Goal: Transaction & Acquisition: Purchase product/service

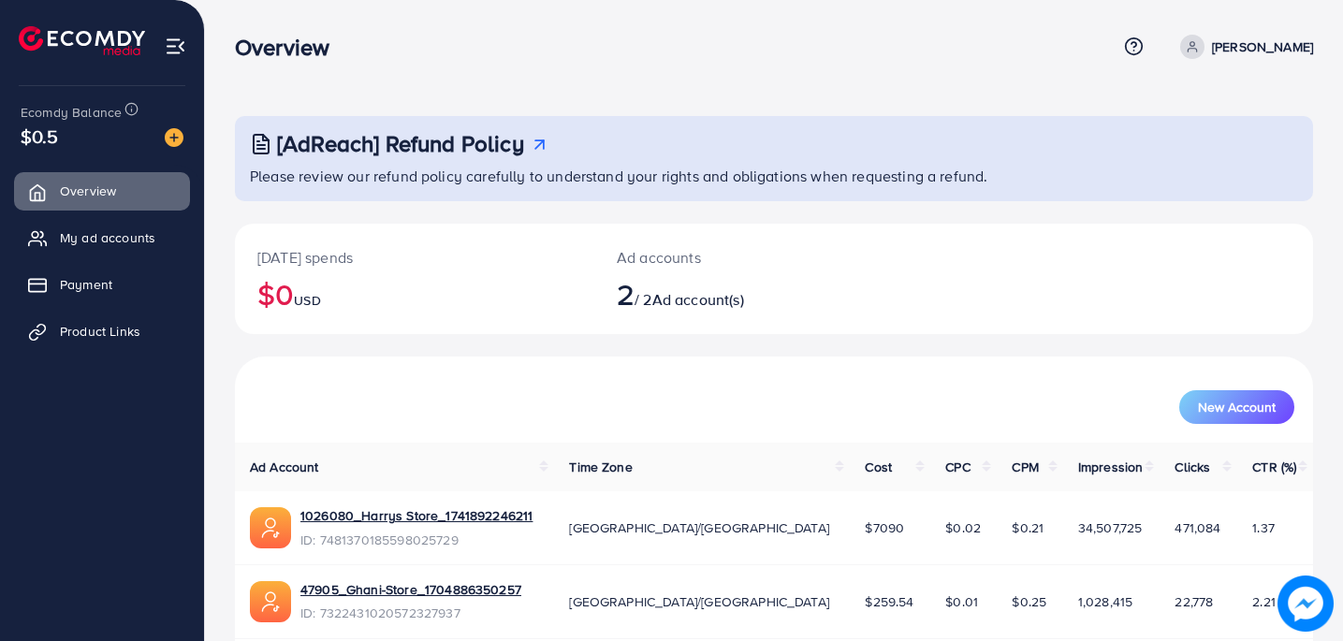
scroll to position [77, 0]
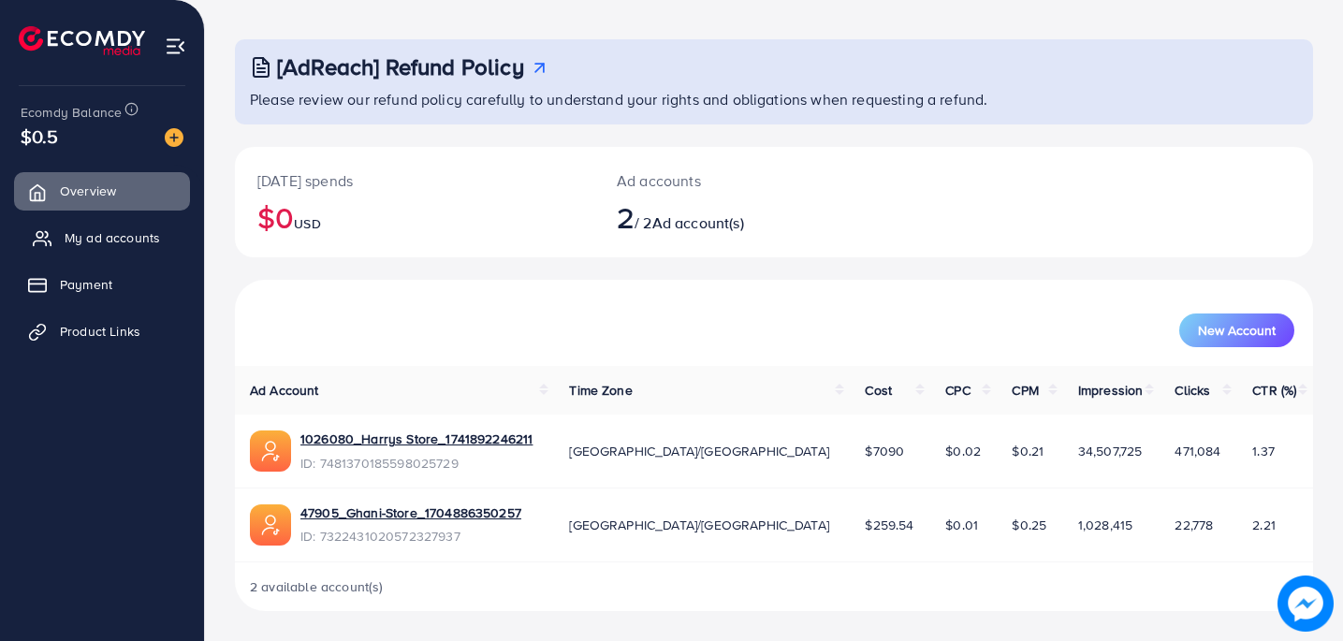
click at [129, 229] on span "My ad accounts" at bounding box center [112, 237] width 95 height 19
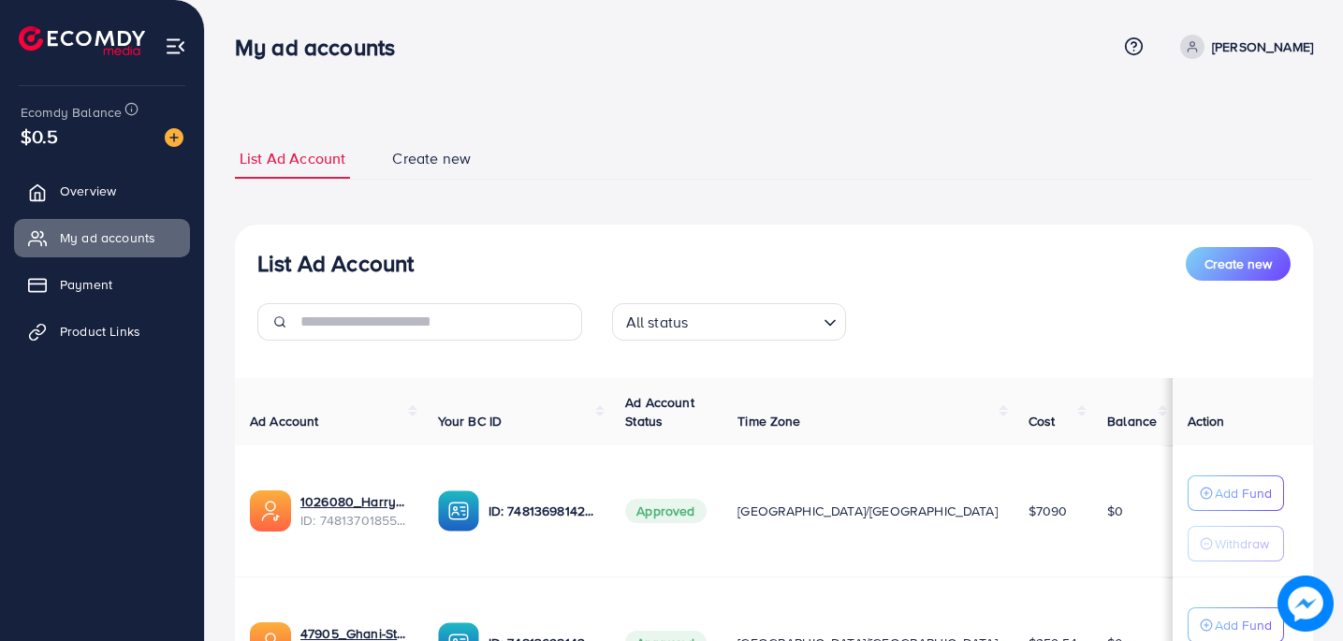
click at [1270, 46] on p "[PERSON_NAME]" at bounding box center [1262, 47] width 101 height 22
click at [1209, 157] on span "Log out" at bounding box center [1201, 153] width 51 height 22
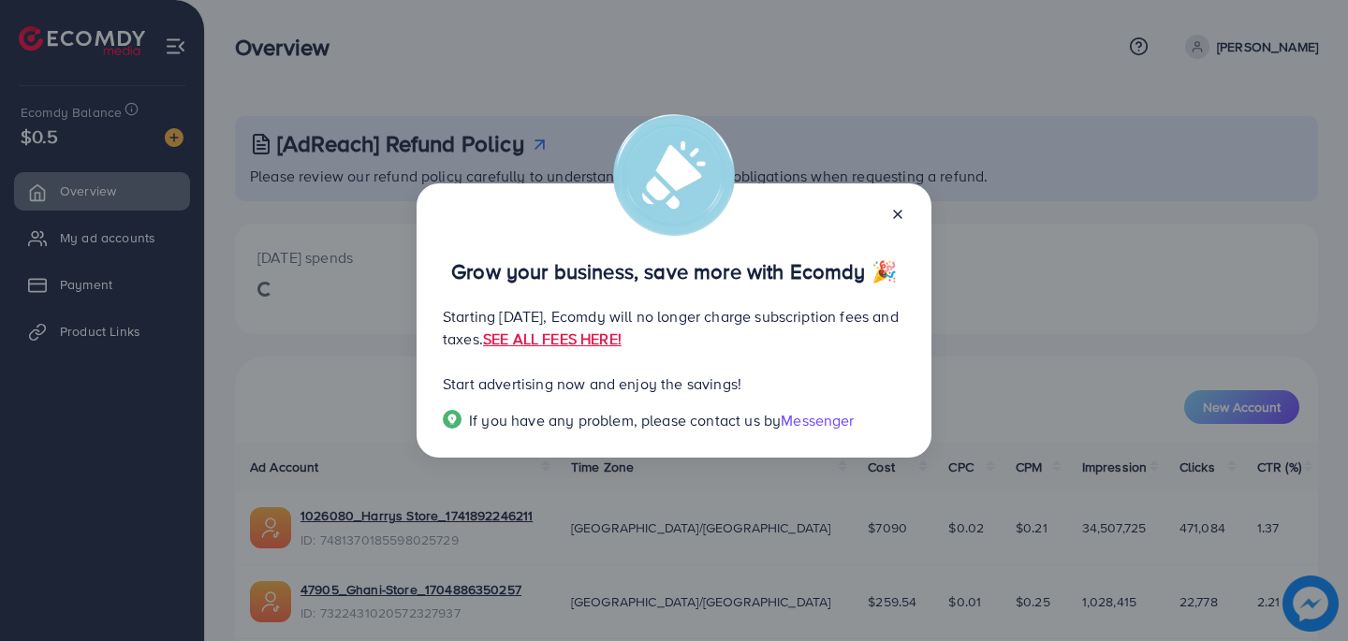
click at [898, 212] on icon at bounding box center [897, 214] width 15 height 15
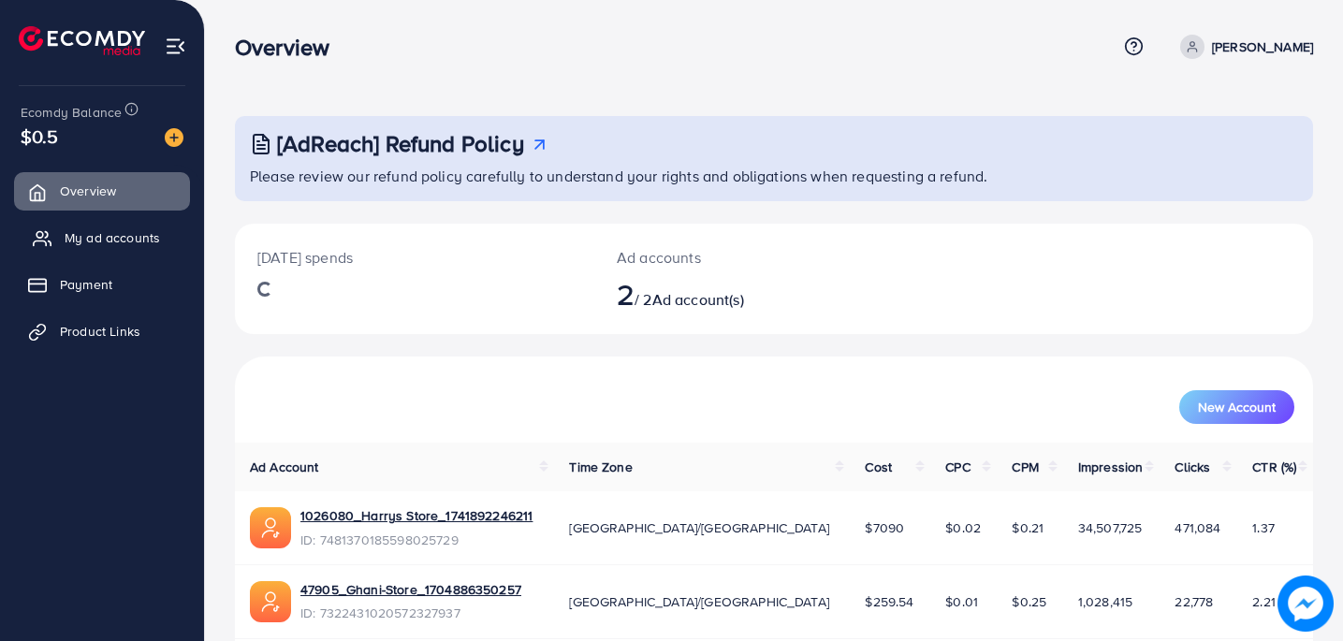
click at [70, 232] on span "My ad accounts" at bounding box center [112, 237] width 95 height 19
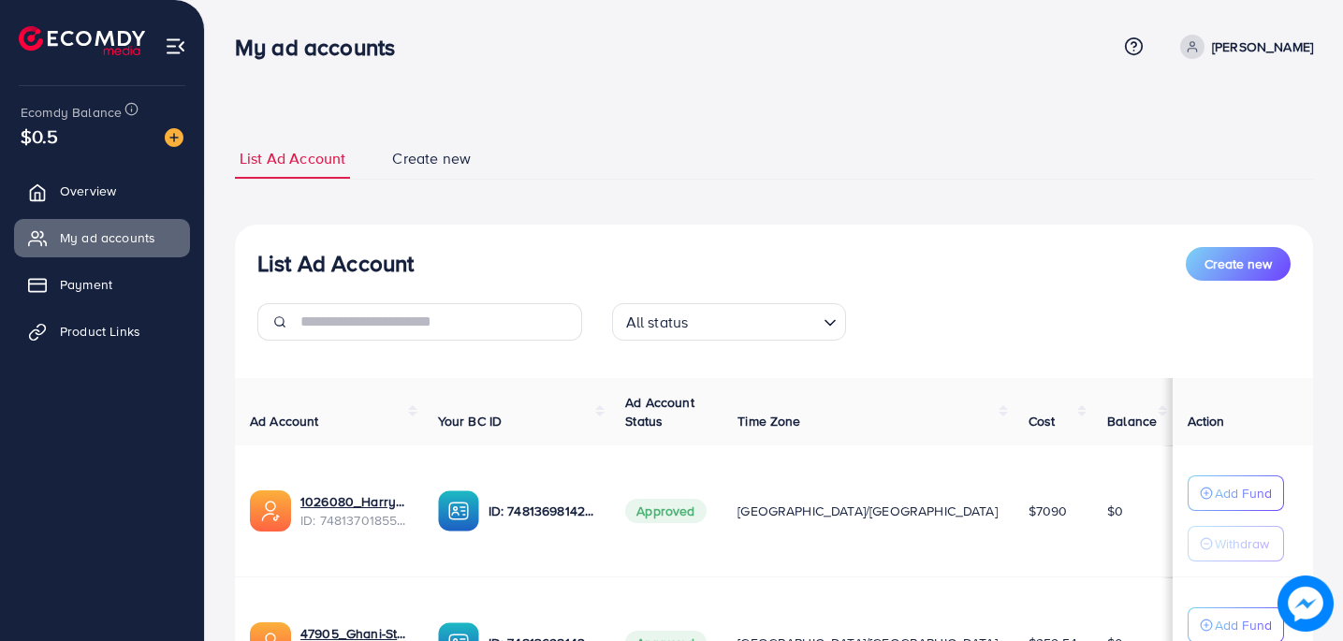
click at [165, 141] on img at bounding box center [174, 137] width 19 height 19
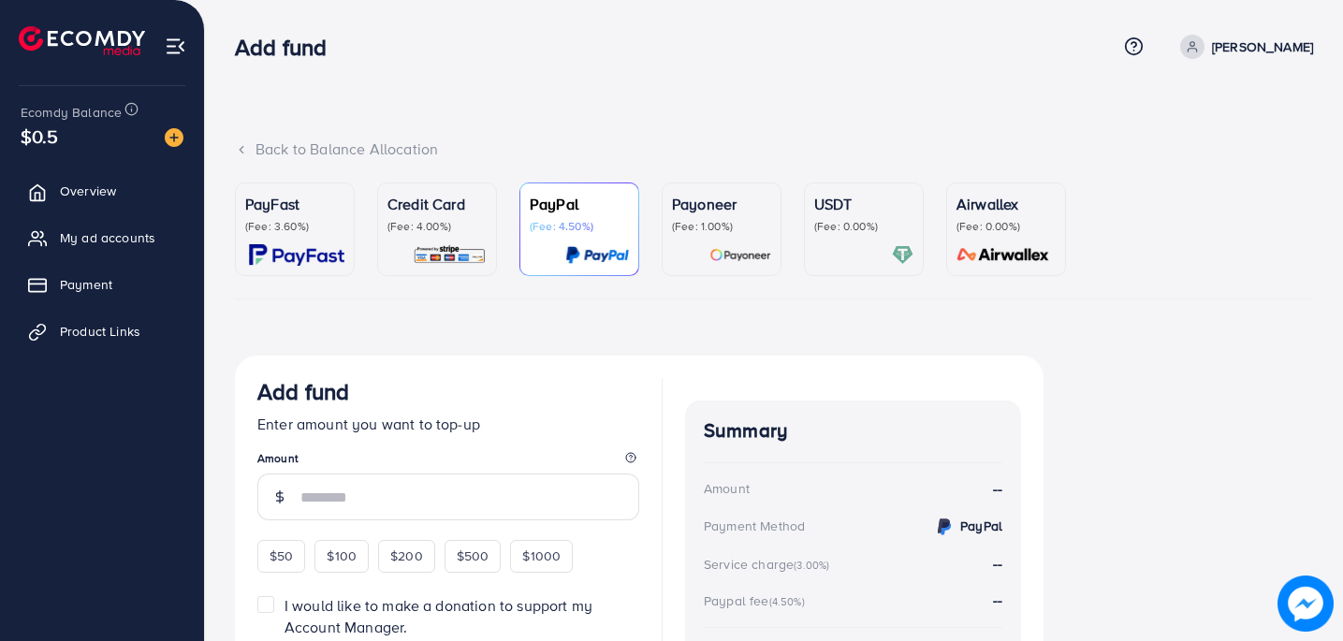
click at [322, 196] on p "PayFast" at bounding box center [294, 204] width 99 height 22
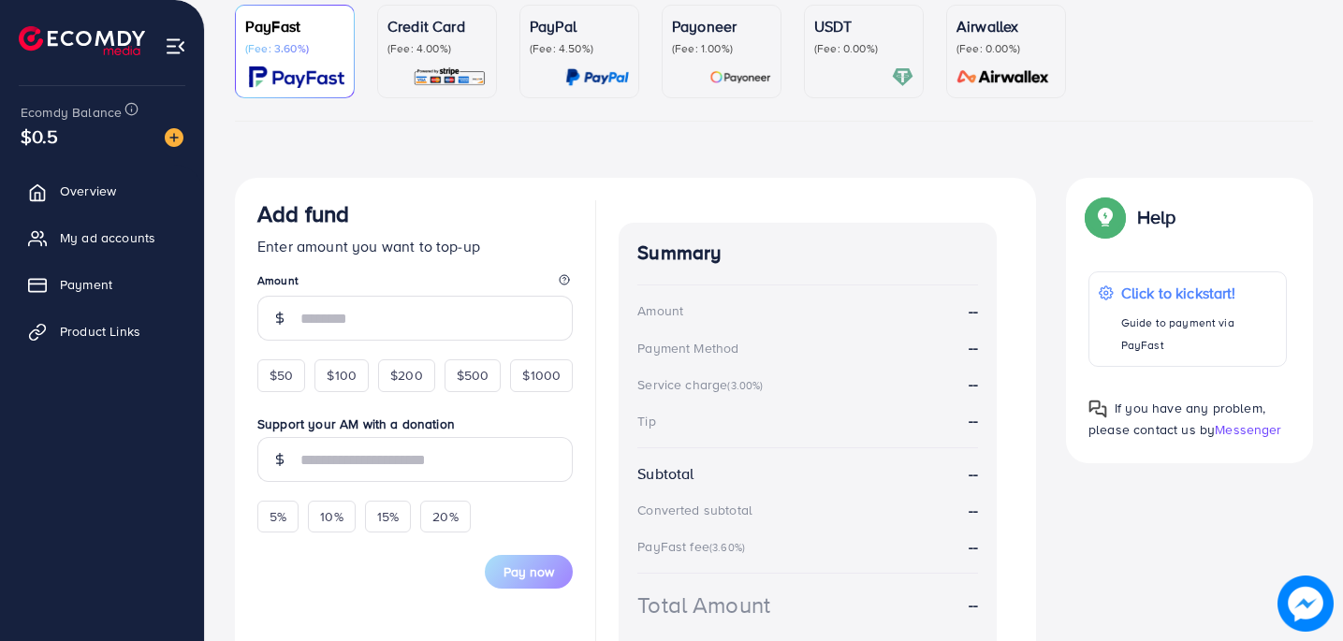
scroll to position [180, 0]
click at [263, 375] on div "$50" at bounding box center [281, 374] width 48 height 32
type input "**"
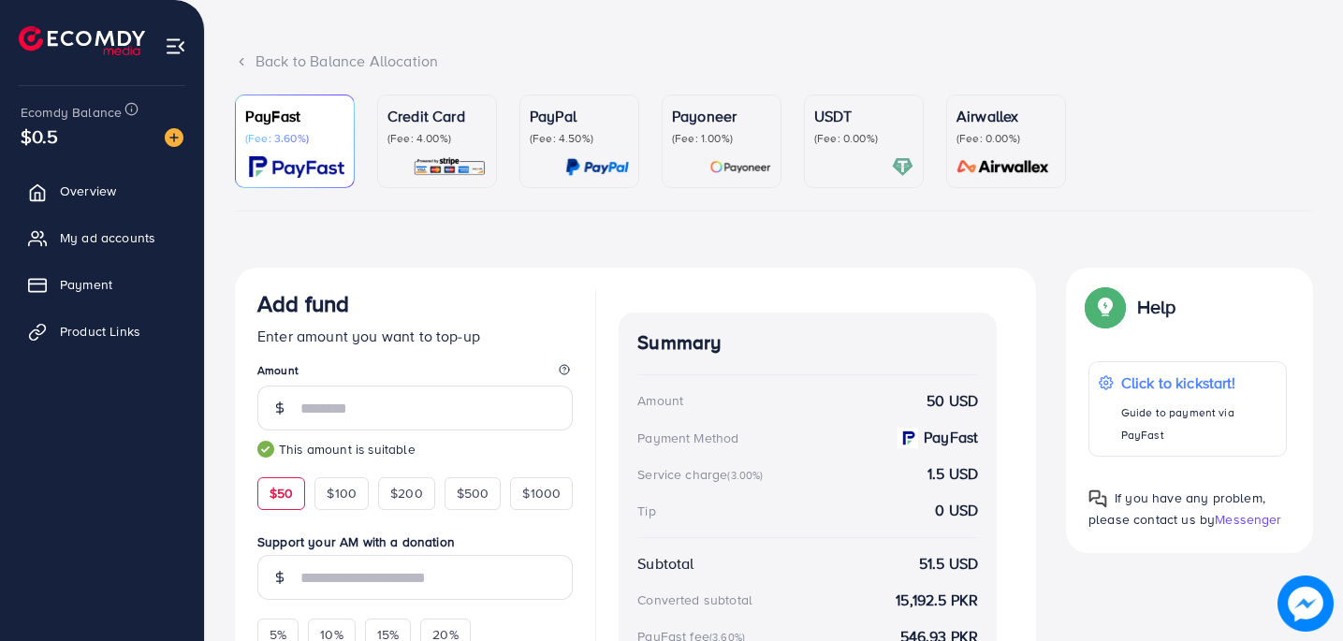
scroll to position [44, 0]
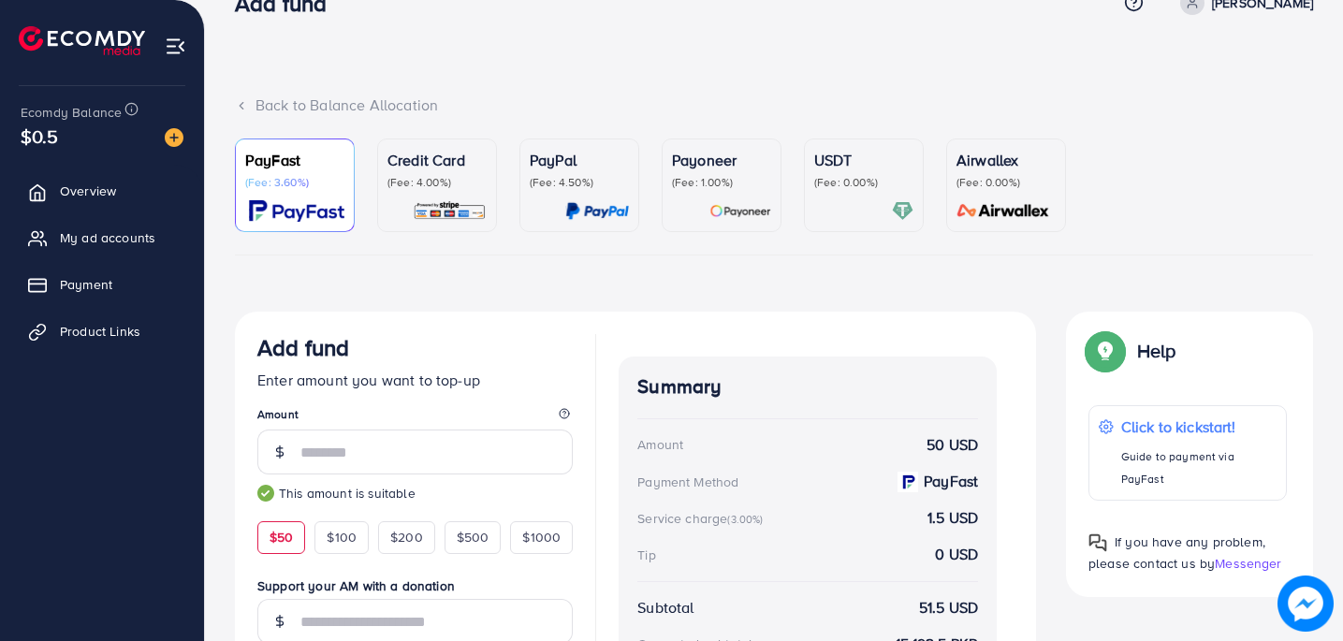
click at [795, 62] on div "Back to Balance Allocation PayFast (Fee: 3.60%) Credit Card (Fee: 4.00%) PayPal…" at bounding box center [774, 432] width 1138 height 953
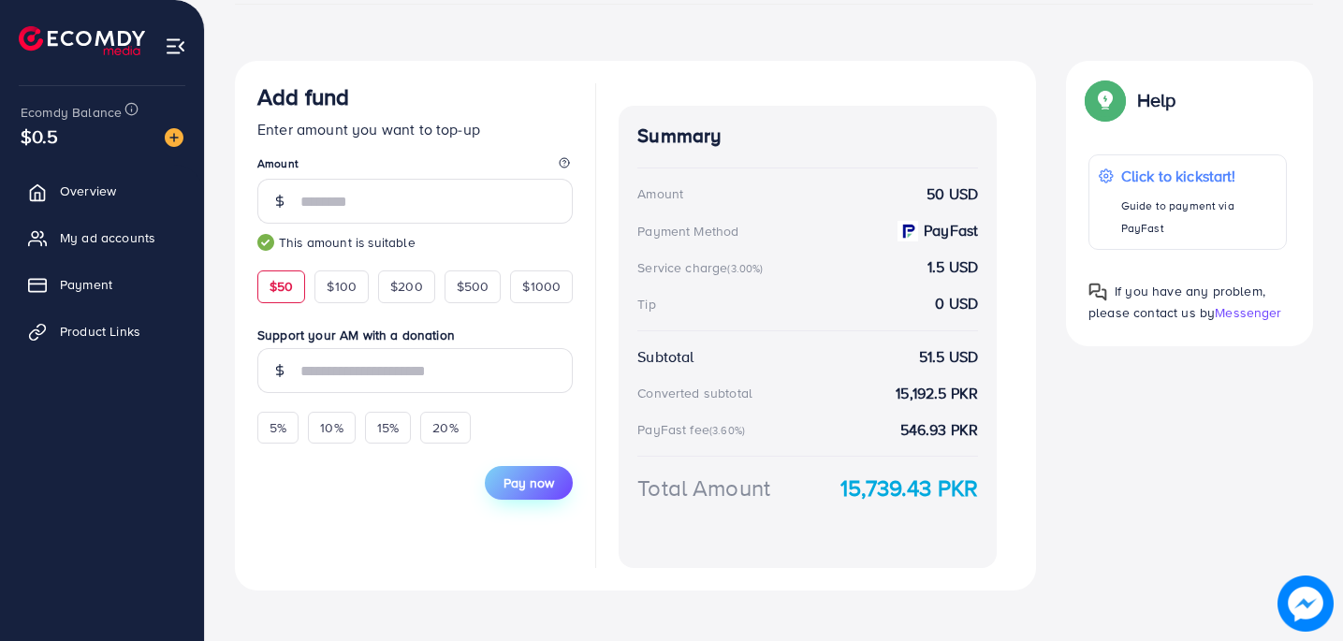
click at [527, 482] on span "Pay now" at bounding box center [529, 483] width 51 height 19
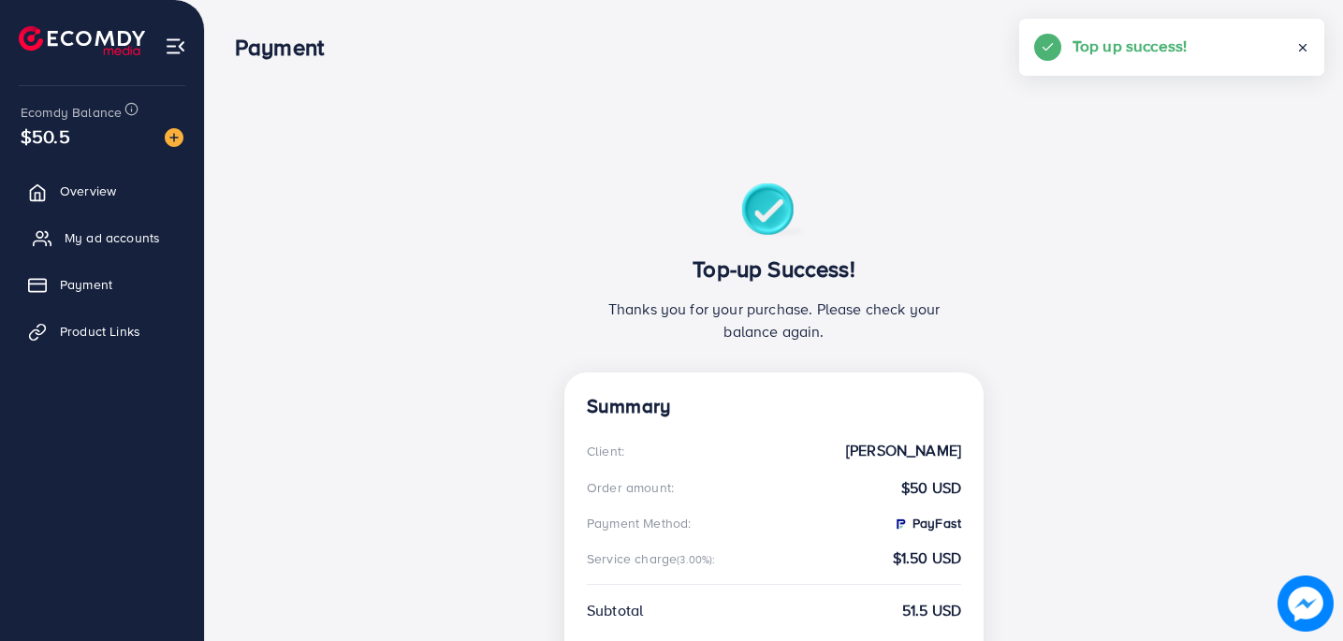
click at [93, 229] on span "My ad accounts" at bounding box center [112, 237] width 95 height 19
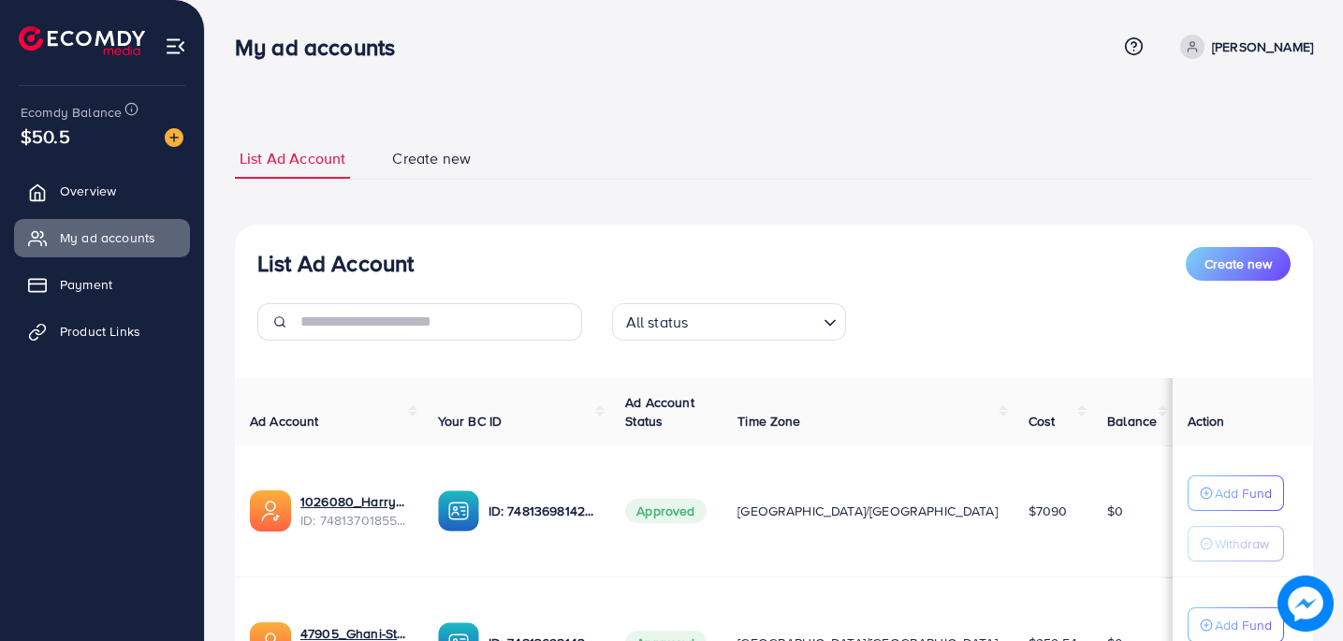
scroll to position [203, 0]
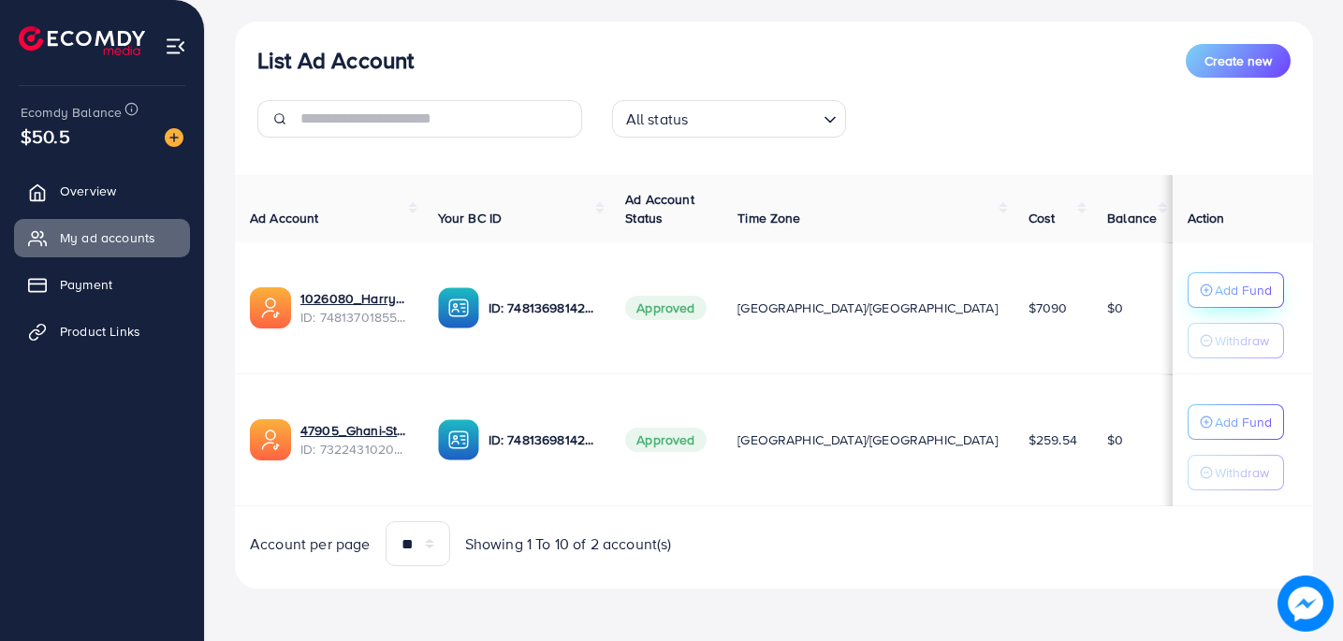
click at [1215, 281] on p "Add Fund" at bounding box center [1243, 290] width 57 height 22
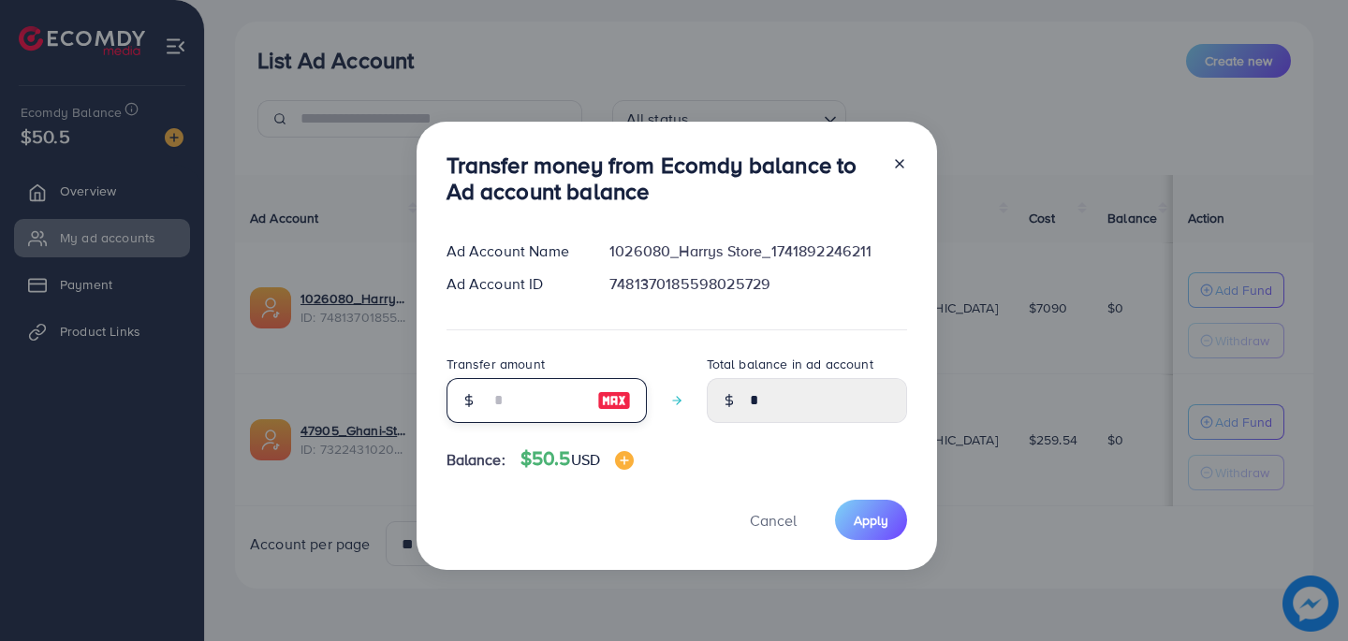
click at [544, 396] on input "number" at bounding box center [537, 400] width 94 height 45
type input "*"
type input "****"
type input "**"
type input "*****"
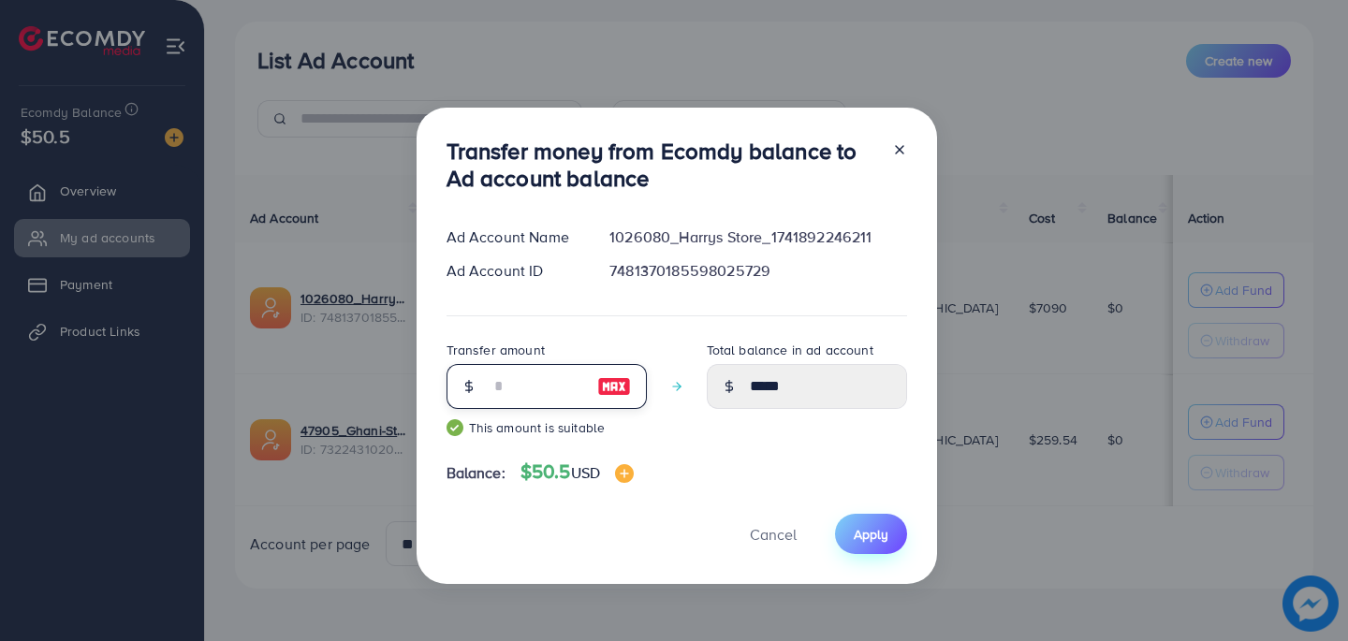
type input "**"
click at [865, 532] on span "Apply" at bounding box center [871, 534] width 35 height 19
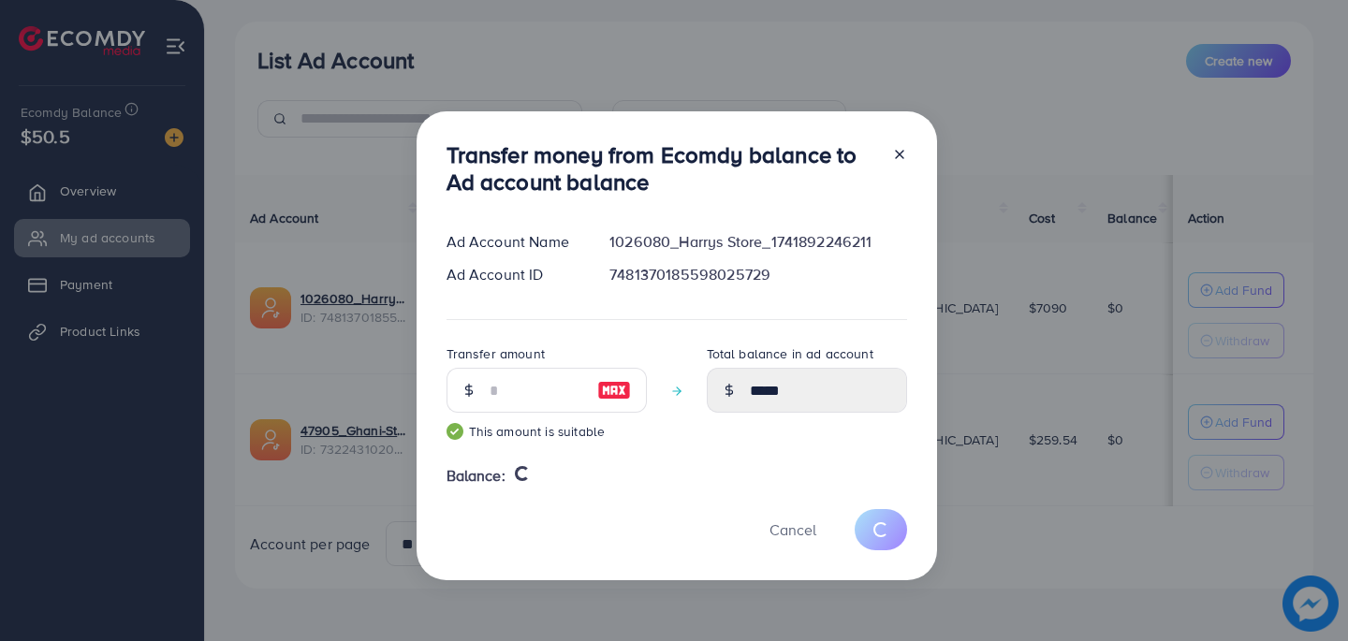
type input "*"
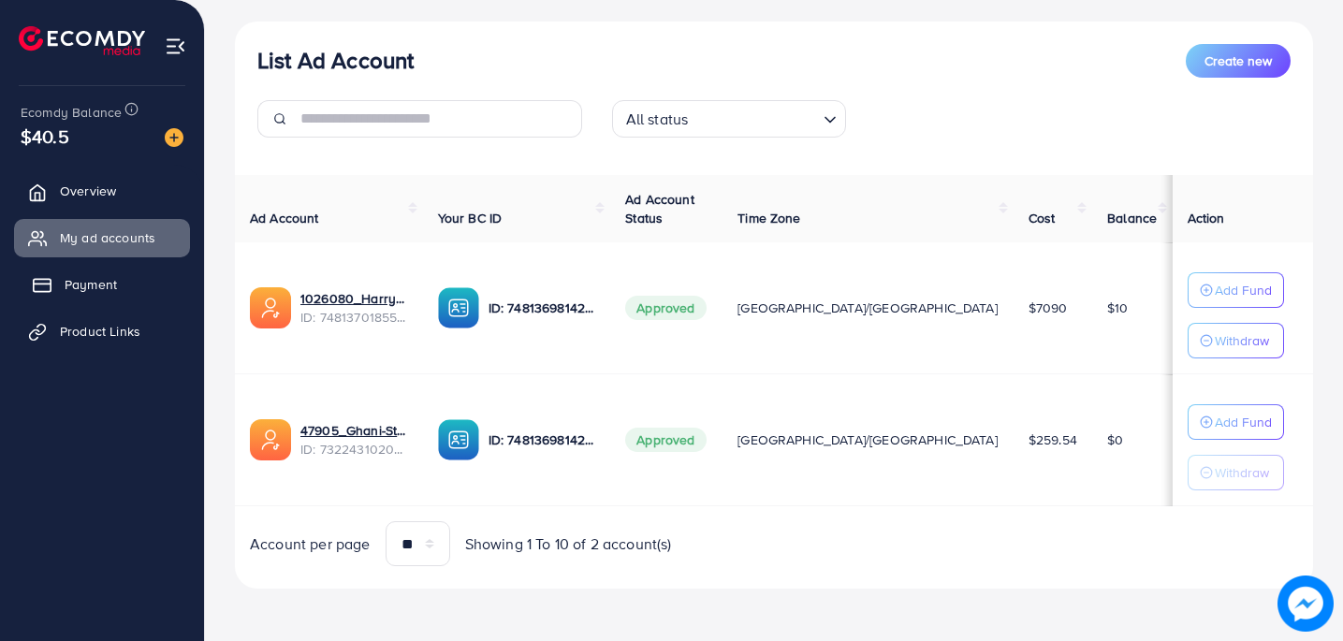
click at [124, 274] on link "Payment" at bounding box center [102, 284] width 176 height 37
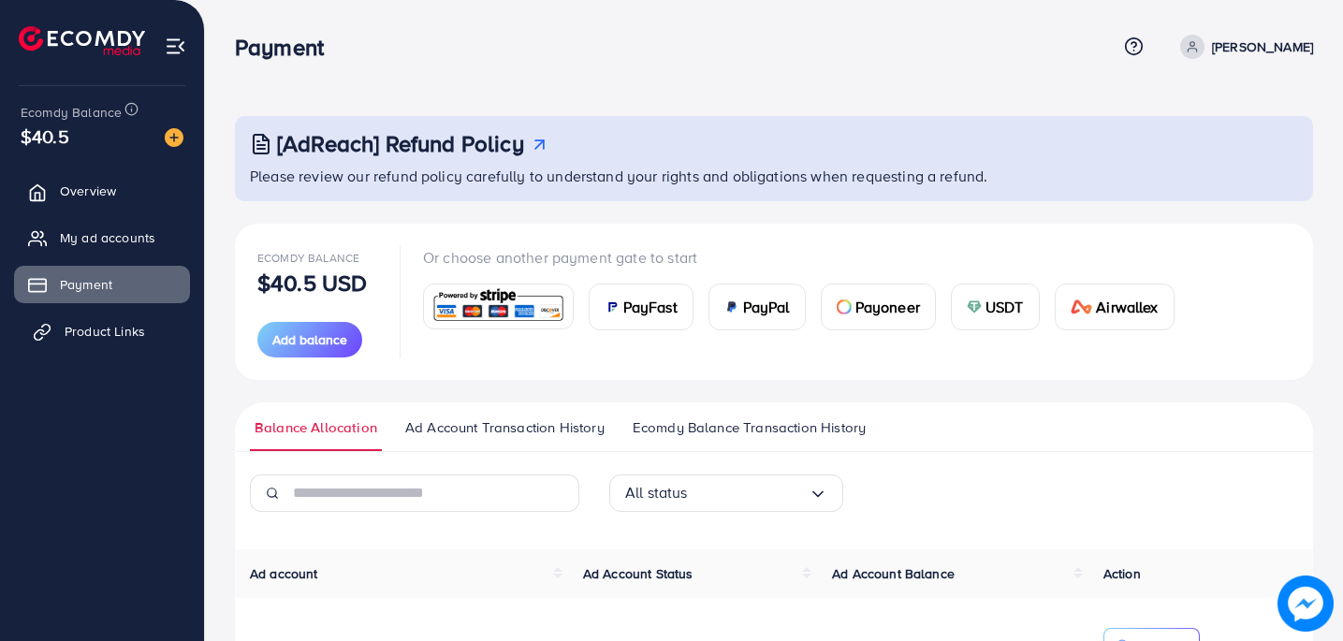
click at [131, 326] on span "Product Links" at bounding box center [105, 331] width 81 height 19
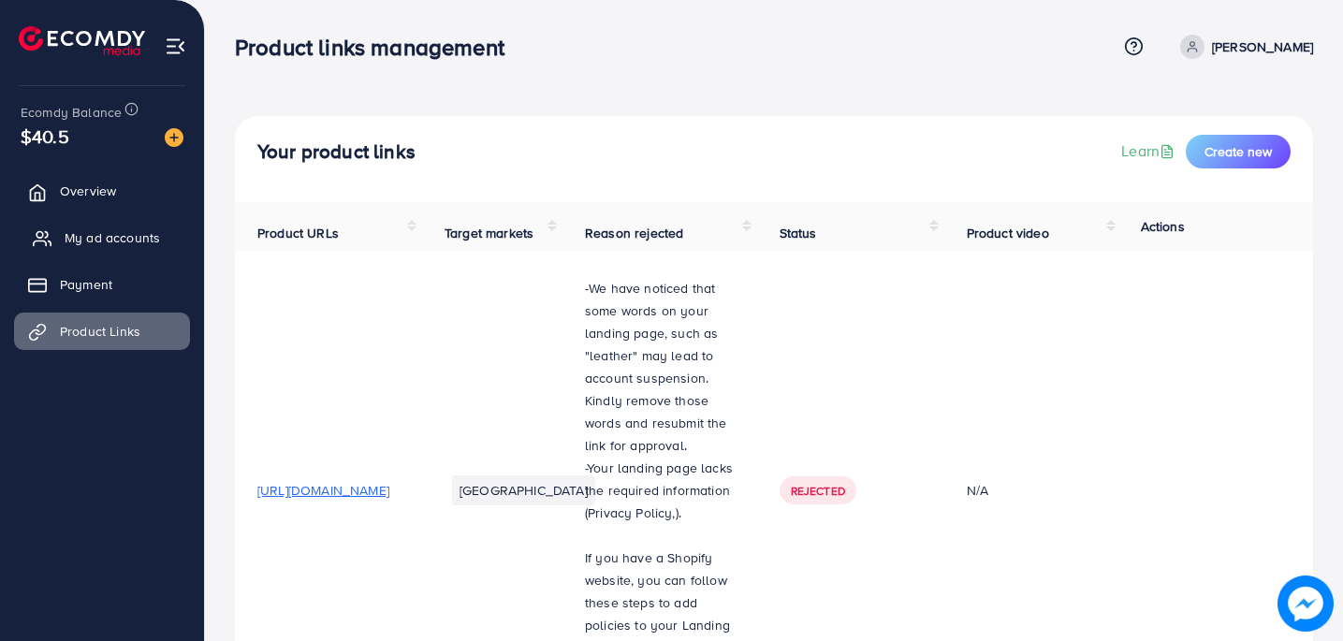
click at [84, 236] on span "My ad accounts" at bounding box center [112, 237] width 95 height 19
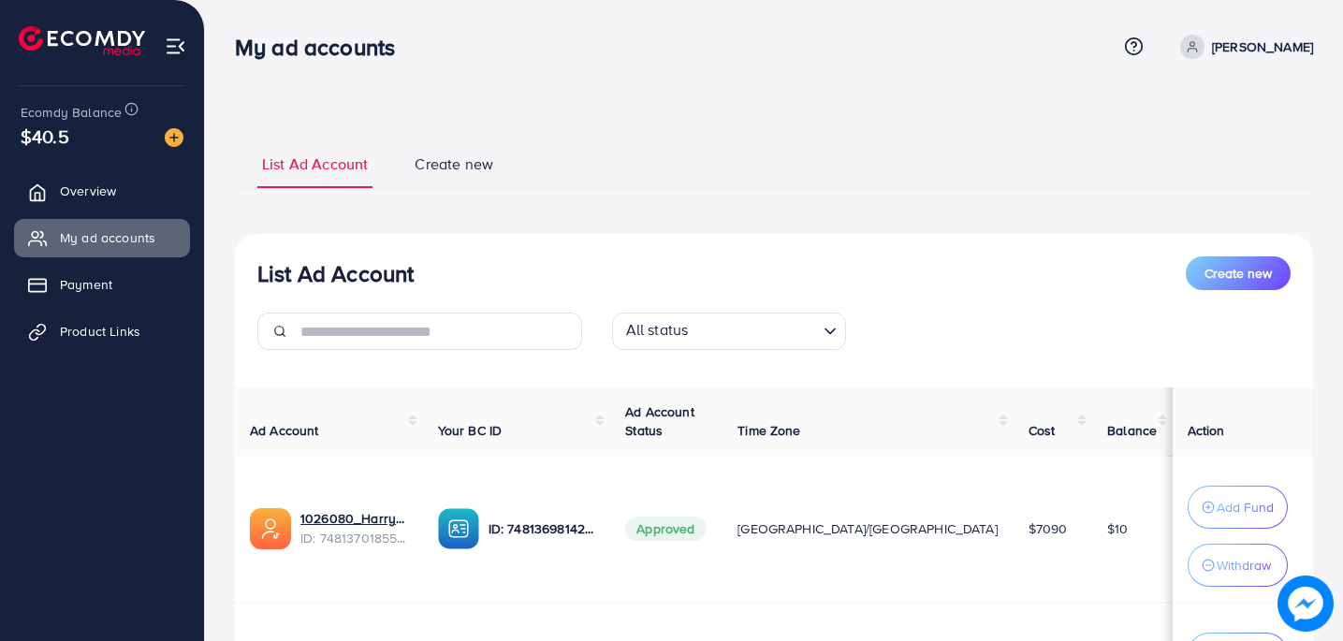
scroll to position [243, 0]
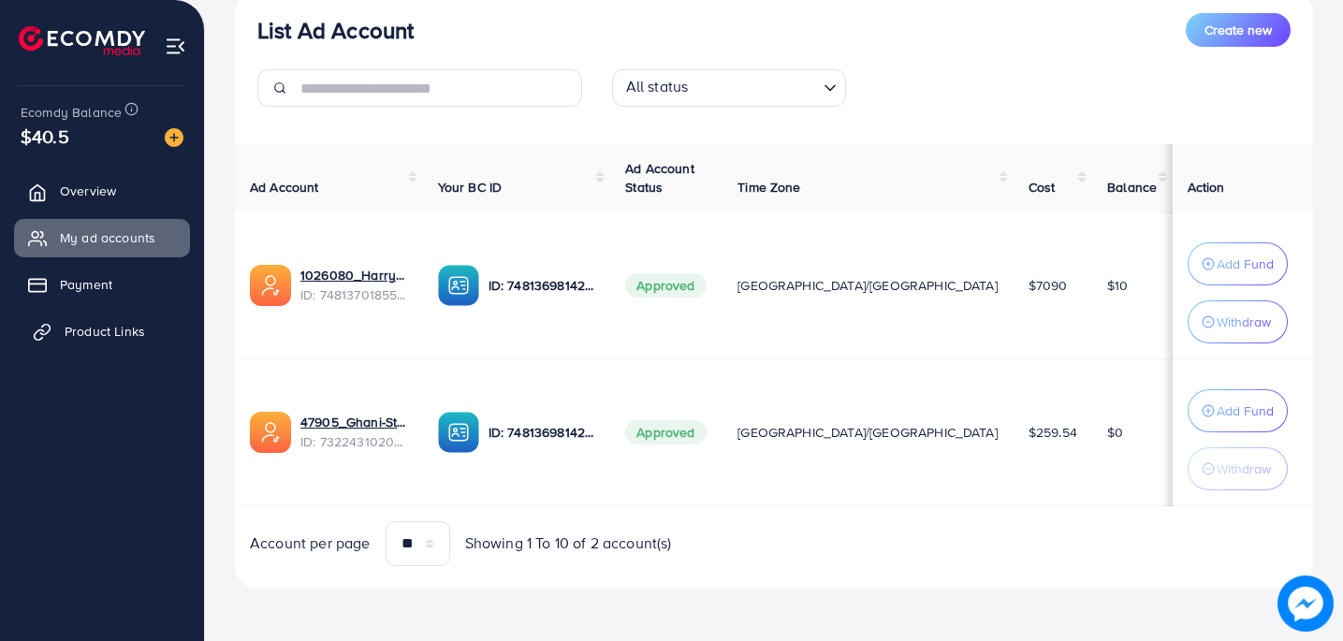
click at [113, 330] on span "Product Links" at bounding box center [105, 331] width 81 height 19
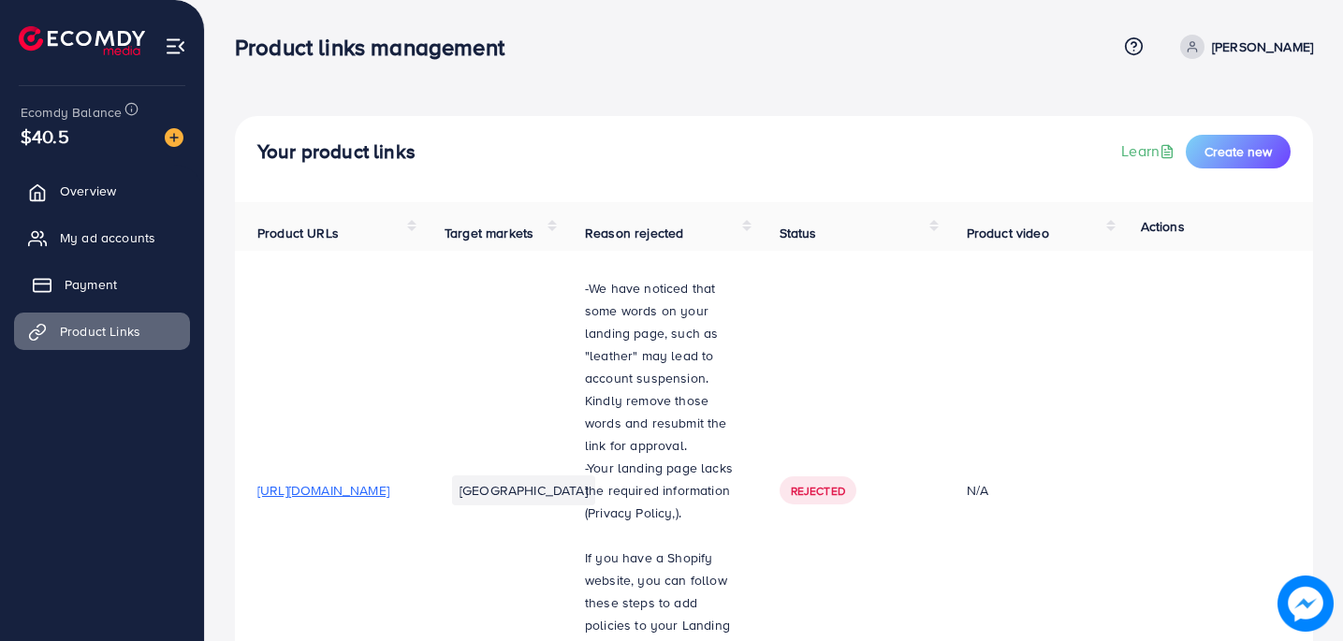
click at [103, 272] on link "Payment" at bounding box center [102, 284] width 176 height 37
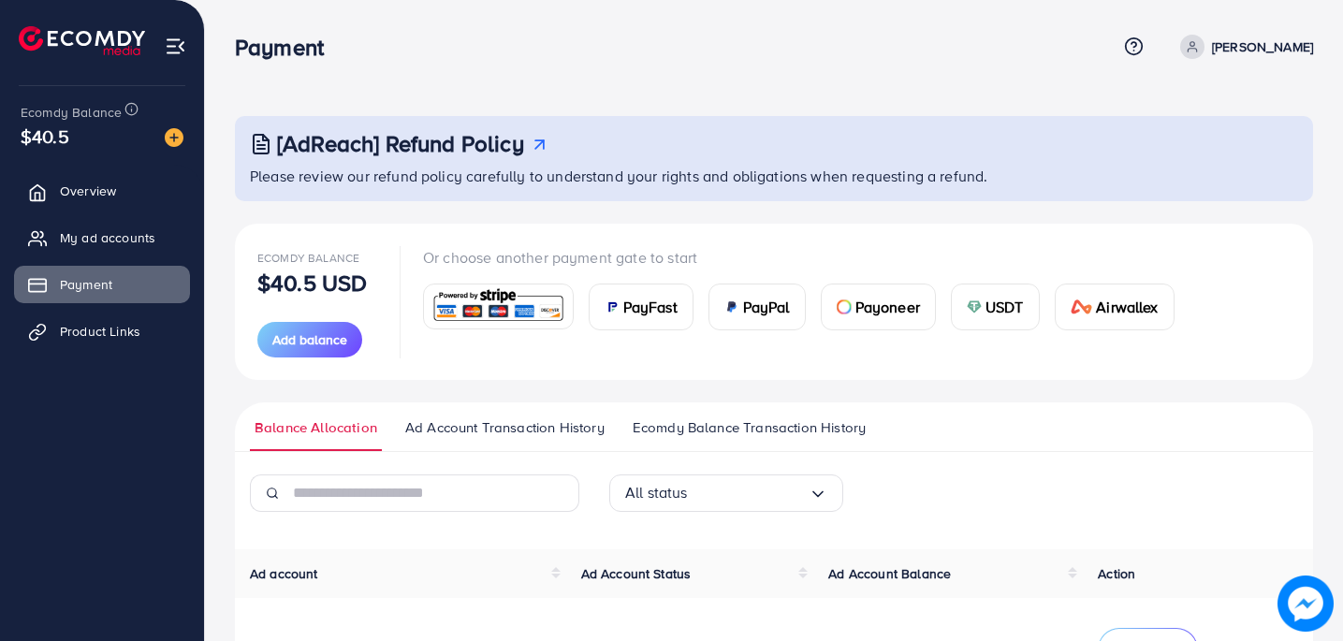
scroll to position [329, 0]
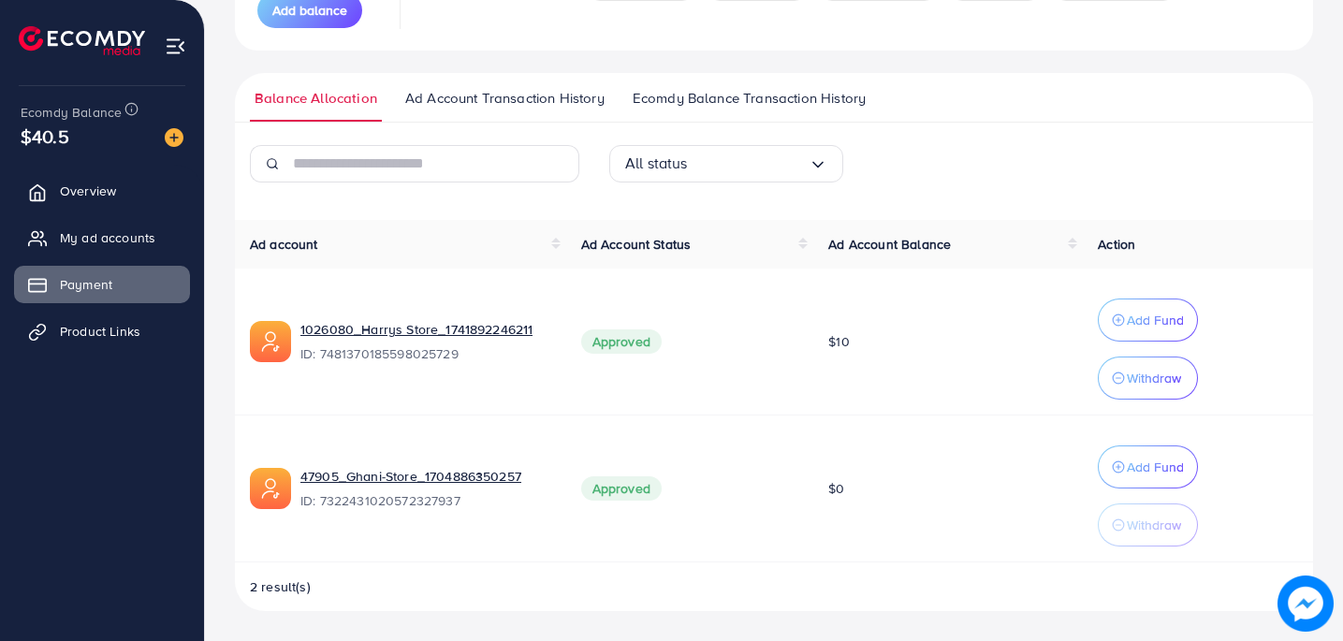
click at [792, 100] on span "Ecomdy Balance Transaction History" at bounding box center [749, 98] width 233 height 21
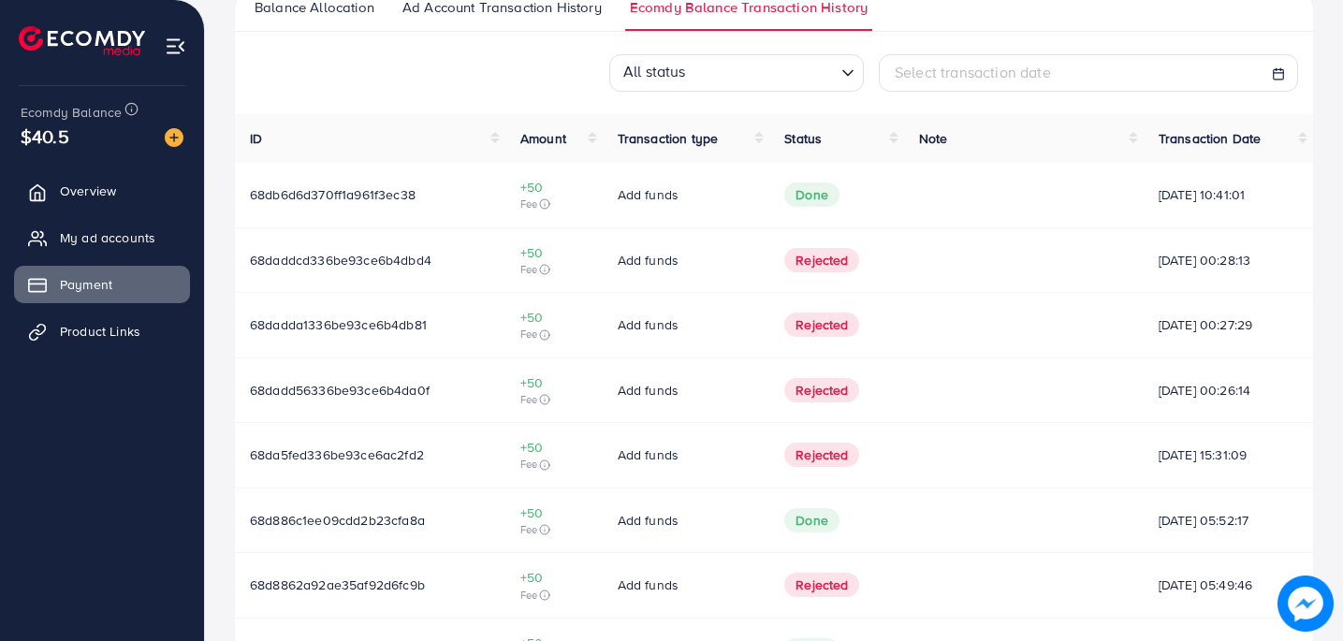
scroll to position [412, 0]
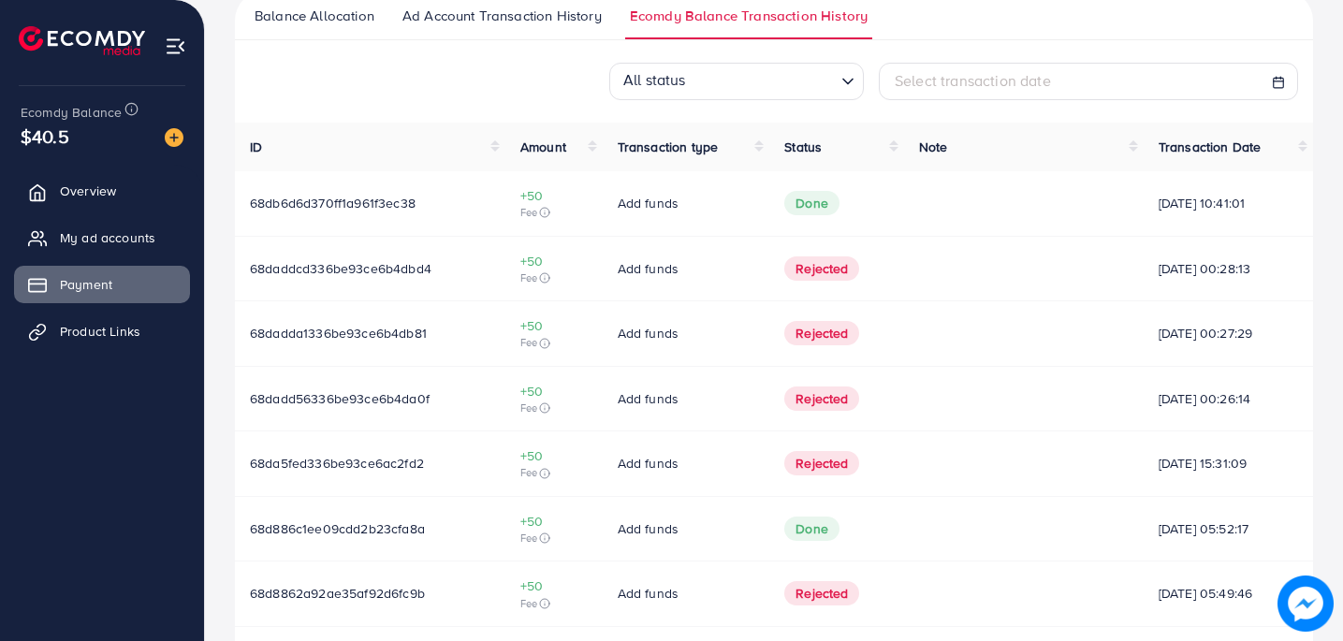
click at [119, 171] on ul "Overview My ad accounts Payment Product Links" at bounding box center [102, 268] width 204 height 206
click at [119, 181] on link "Overview" at bounding box center [102, 190] width 176 height 37
click at [123, 243] on span "My ad accounts" at bounding box center [112, 237] width 95 height 19
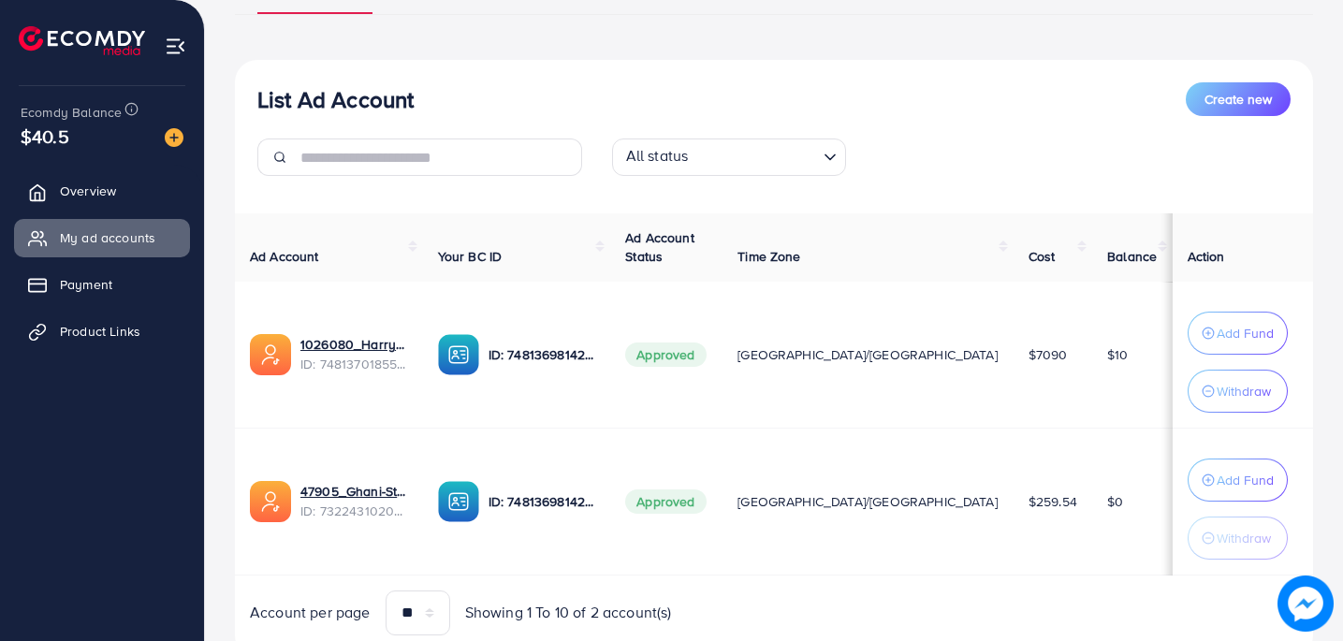
scroll to position [178, 0]
